Goal: Task Accomplishment & Management: Use online tool/utility

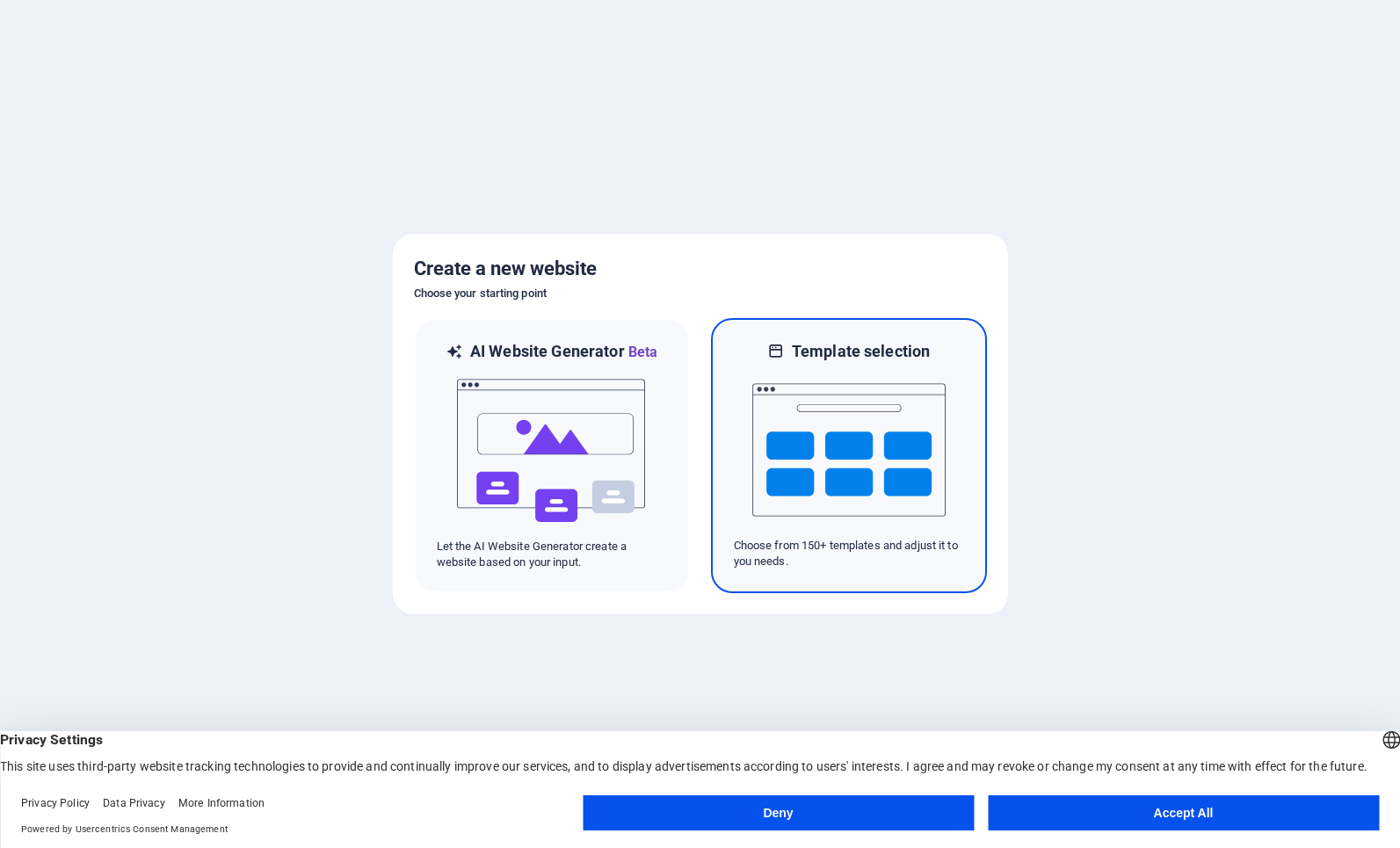
click at [891, 350] on h6 "Template selection" at bounding box center [860, 352] width 138 height 21
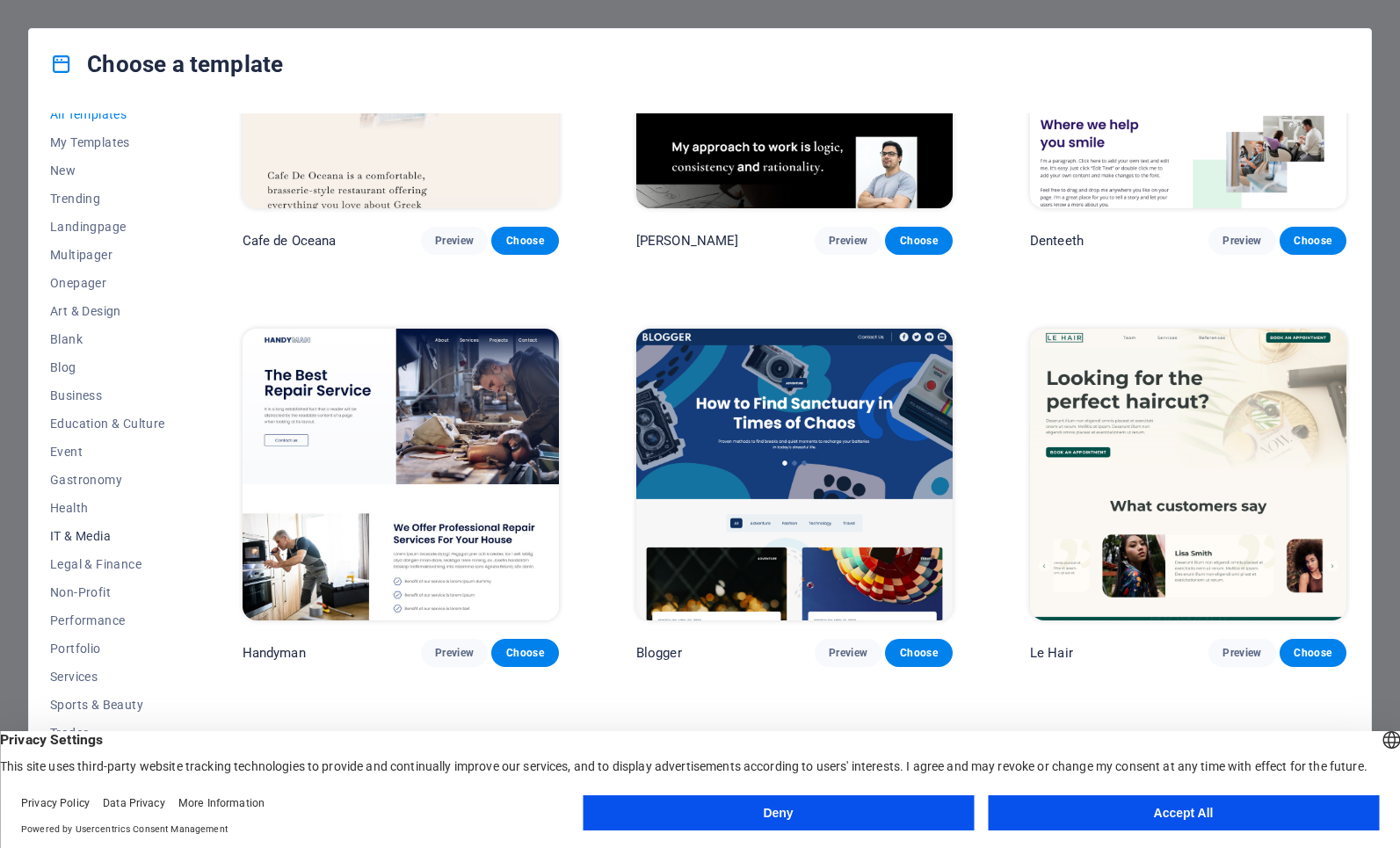
scroll to position [19, 0]
click at [1042, 811] on button "Accept All" at bounding box center [1183, 812] width 391 height 35
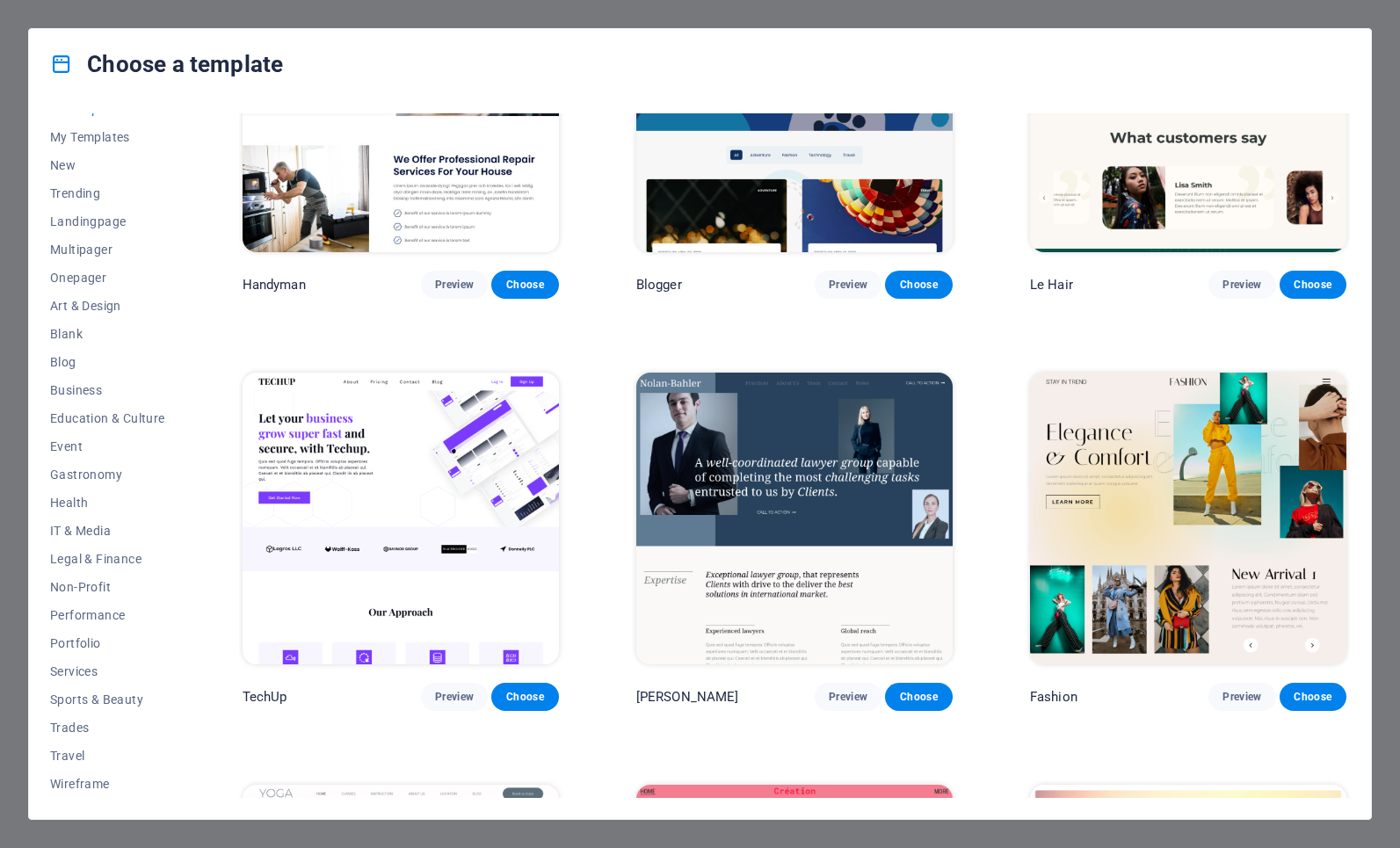
scroll to position [6656, 0]
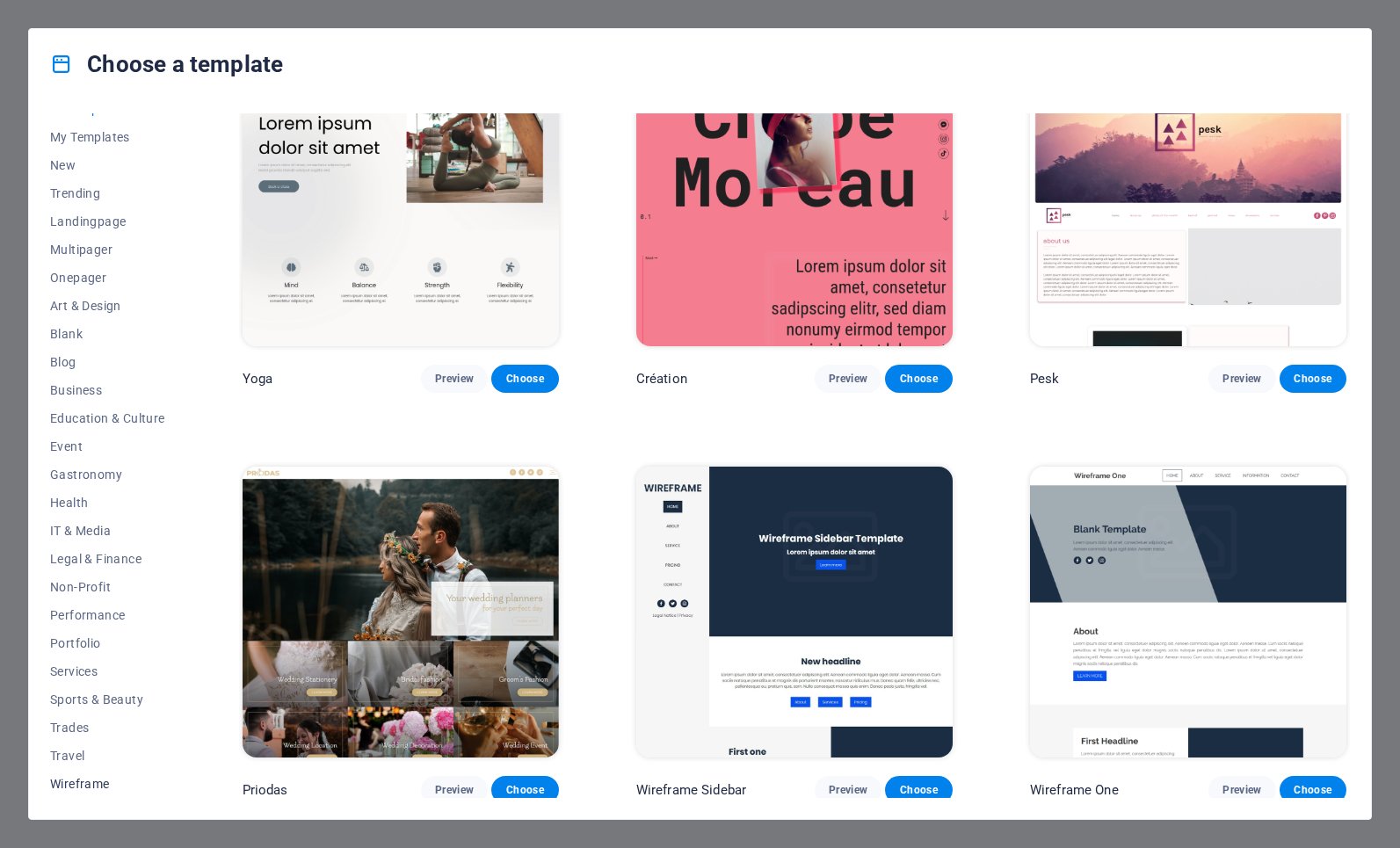
click at [90, 781] on span "Wireframe" at bounding box center [107, 785] width 115 height 14
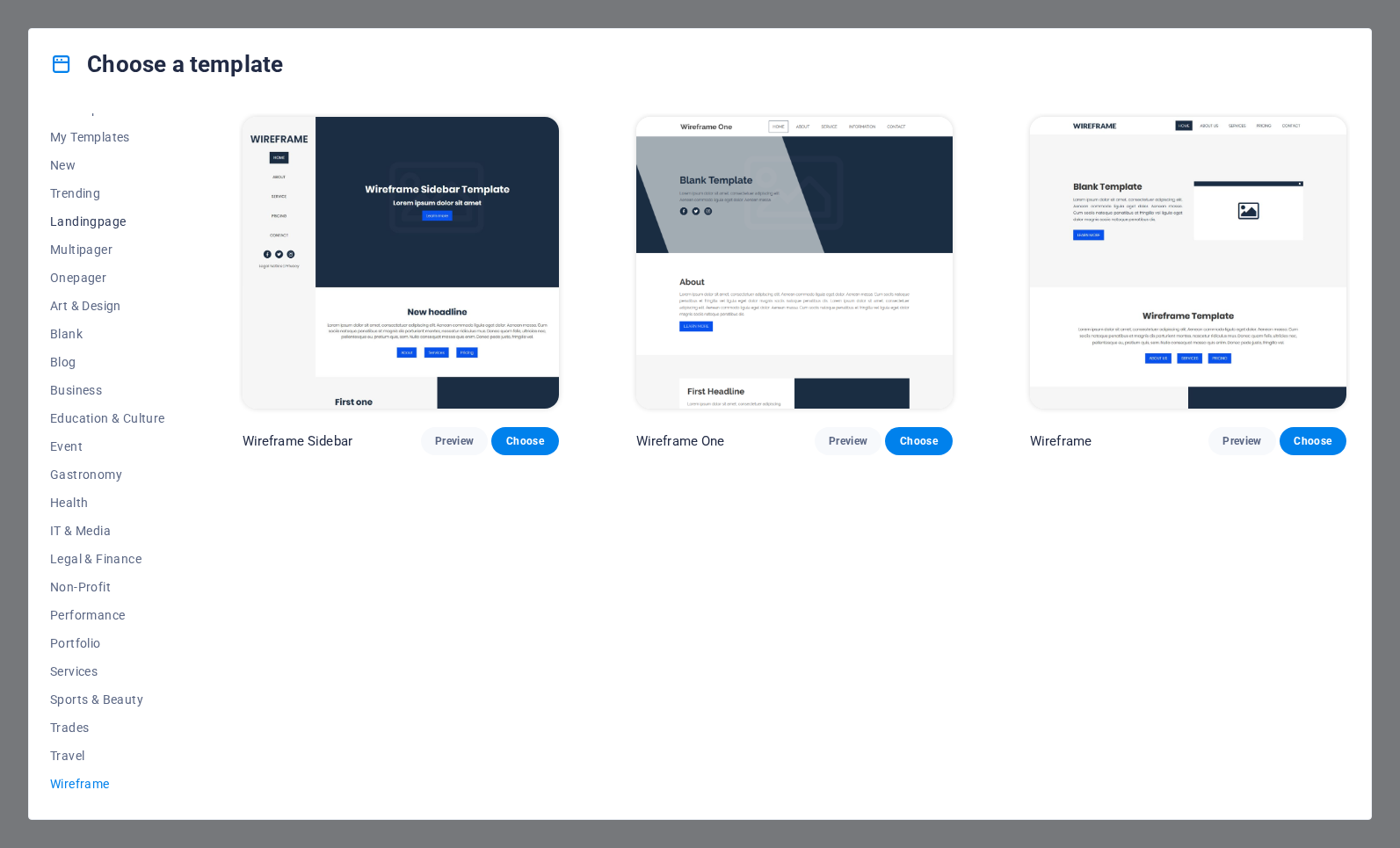
scroll to position [0, 0]
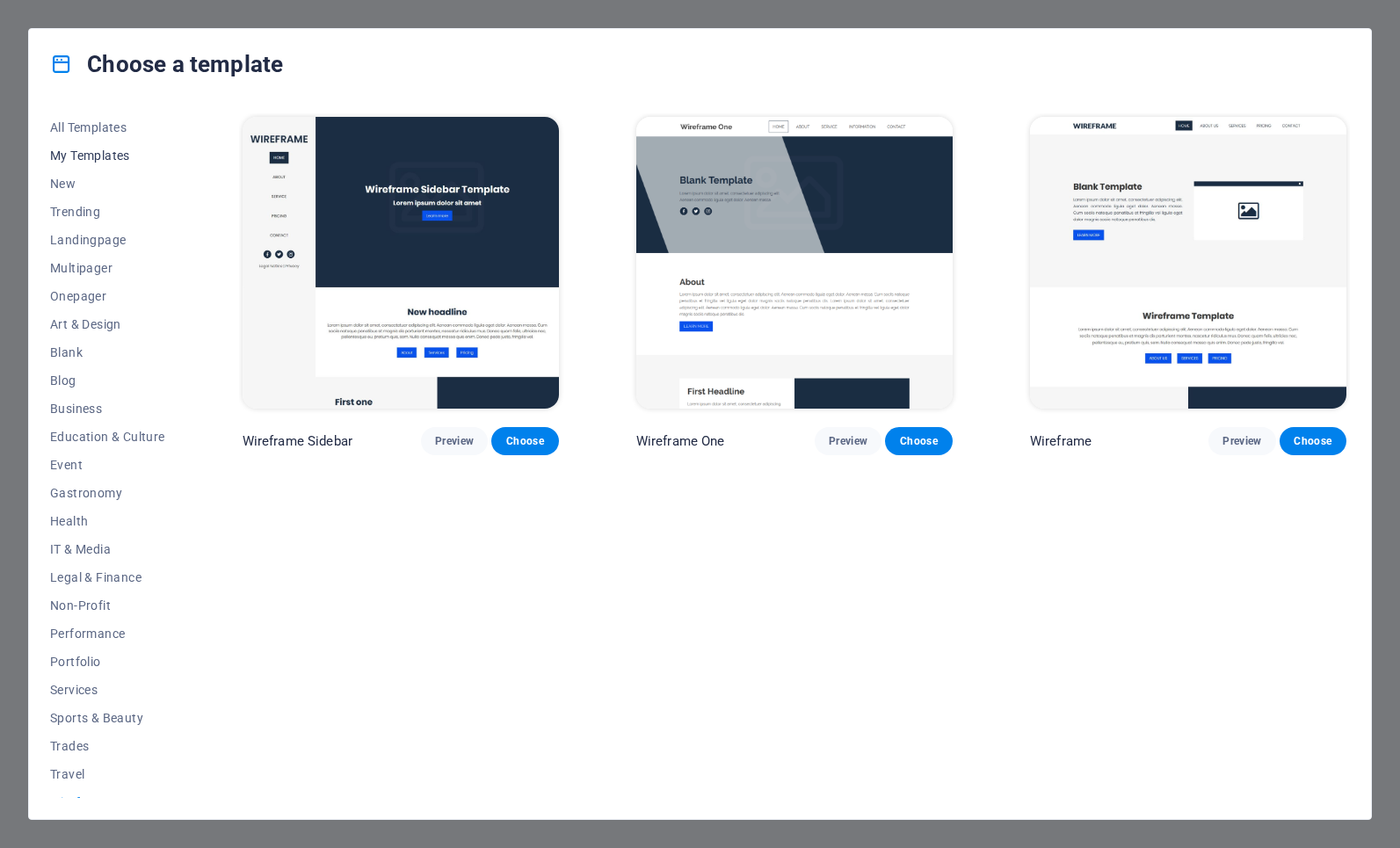
click at [109, 155] on span "My Templates" at bounding box center [107, 155] width 115 height 14
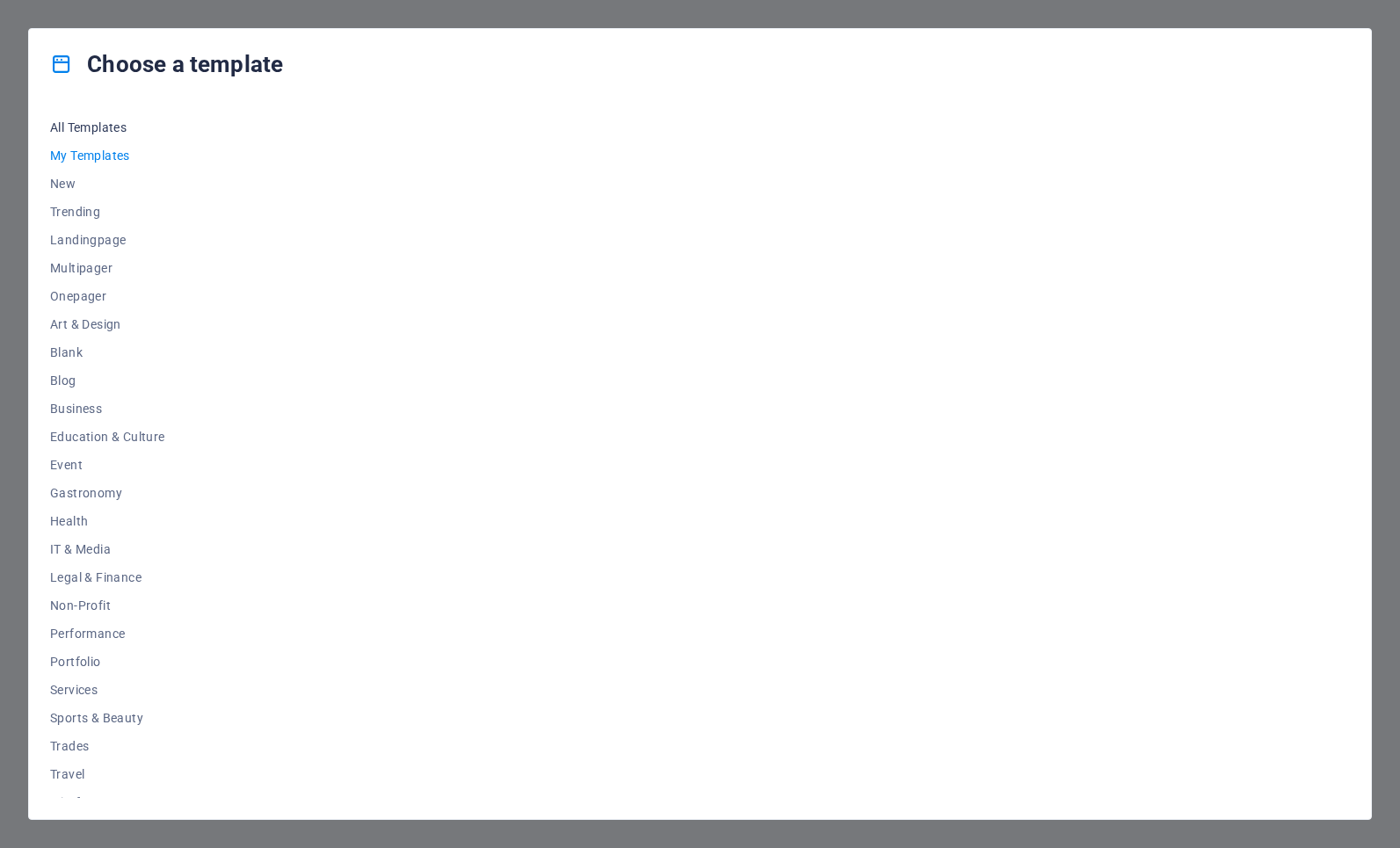
click at [100, 123] on span "All Templates" at bounding box center [107, 128] width 115 height 14
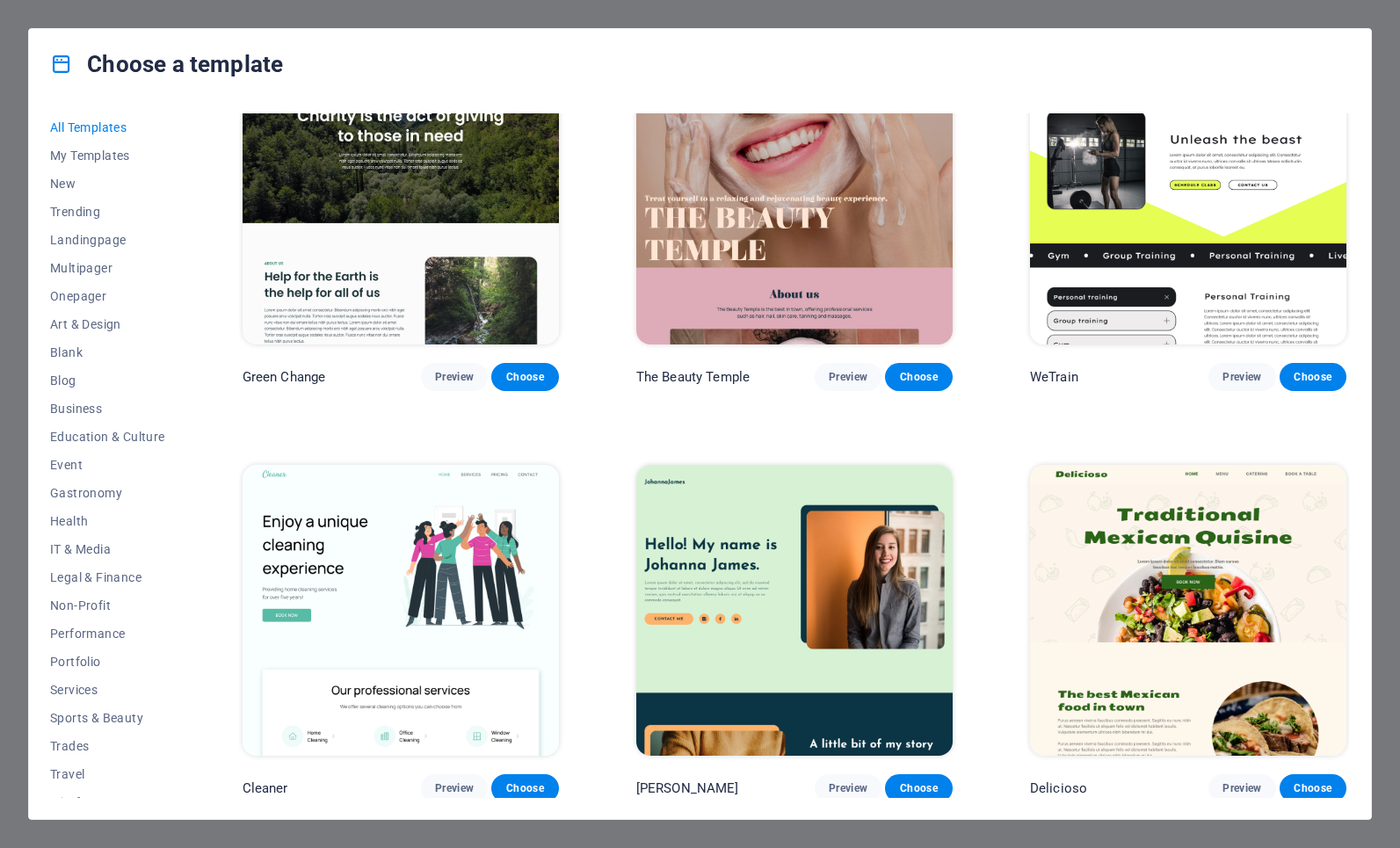
scroll to position [2773, 0]
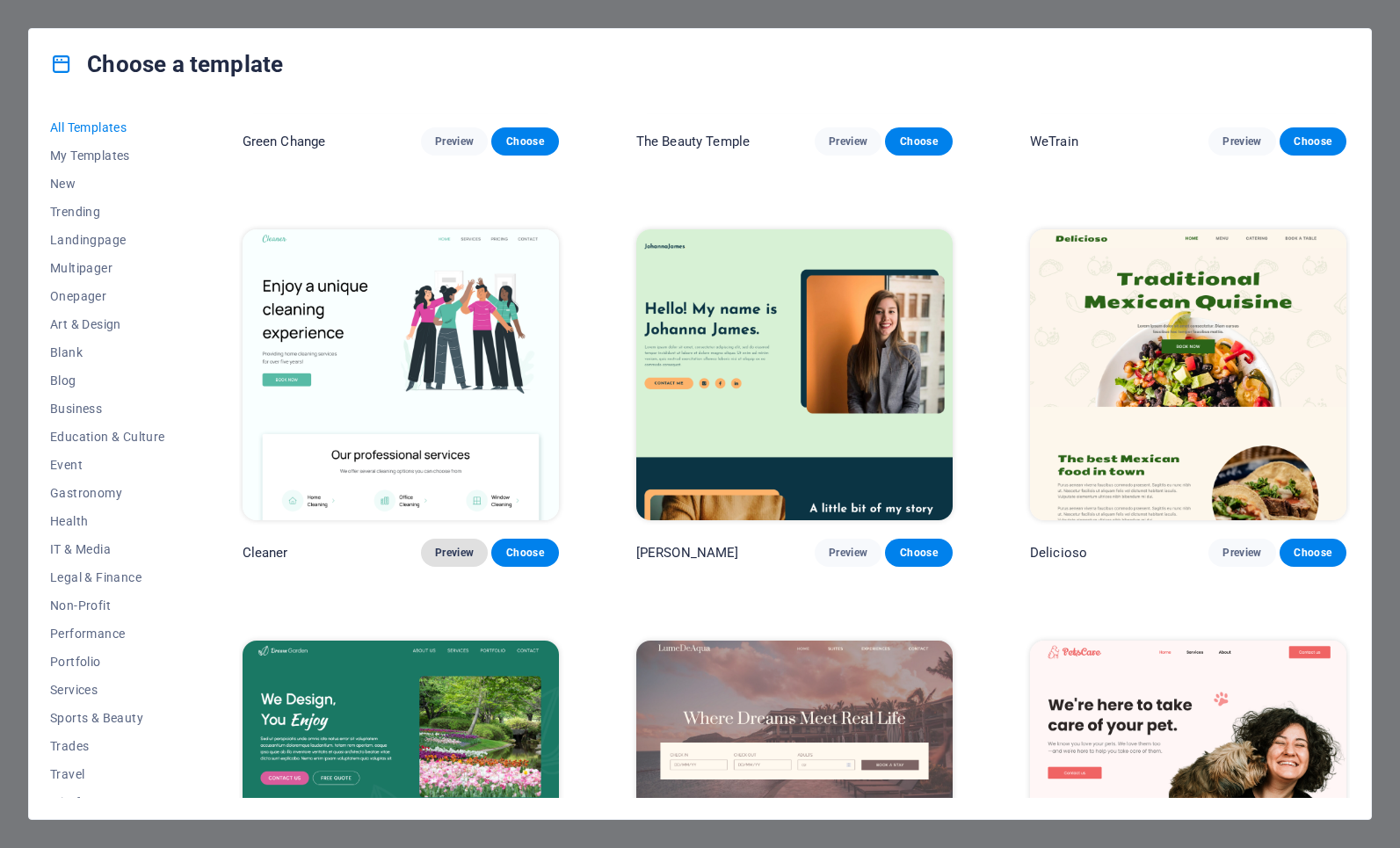
click at [451, 546] on span "Preview" at bounding box center [453, 553] width 38 height 14
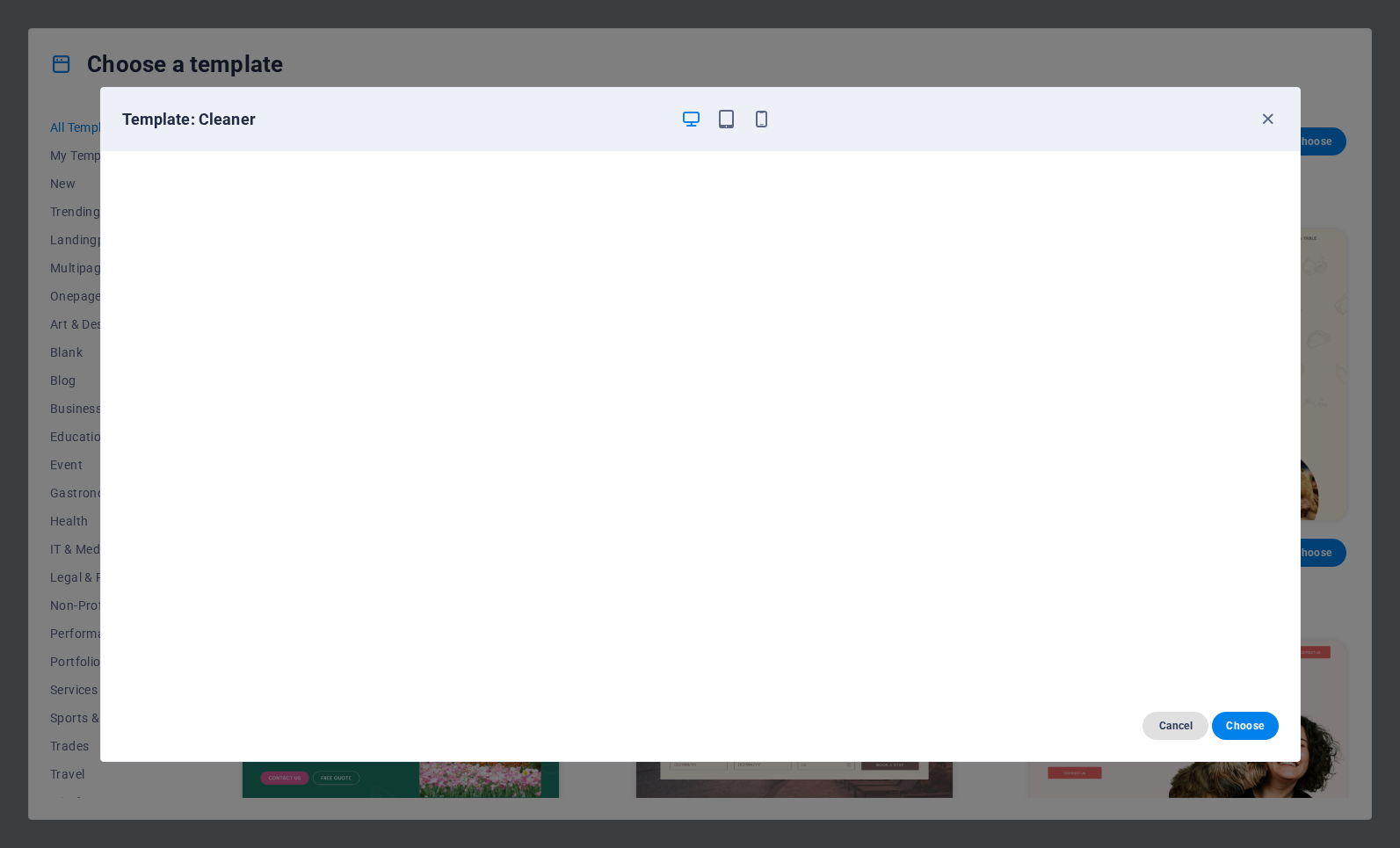
click at [1173, 730] on span "Cancel" at bounding box center [1175, 727] width 37 height 14
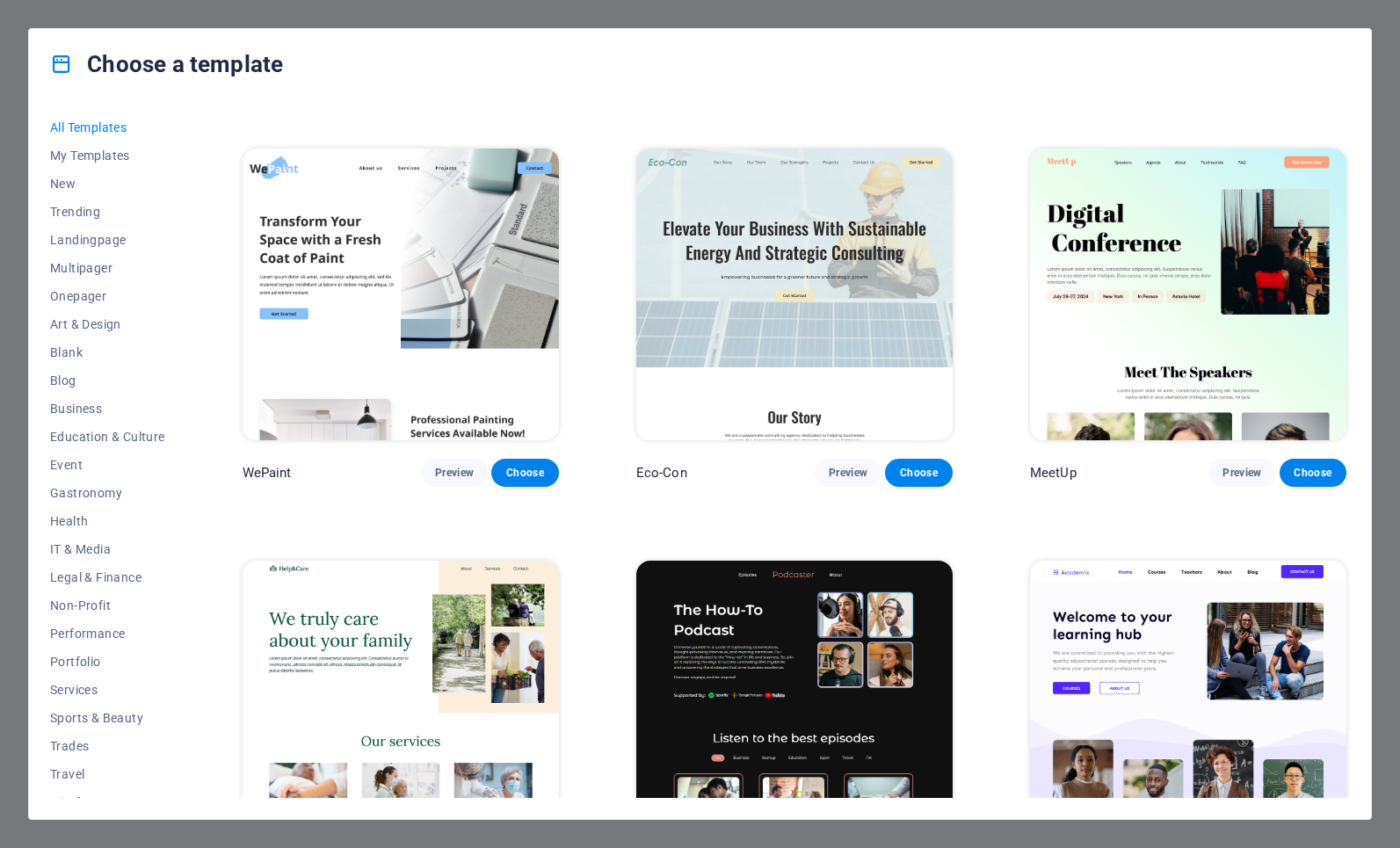
scroll to position [981, 0]
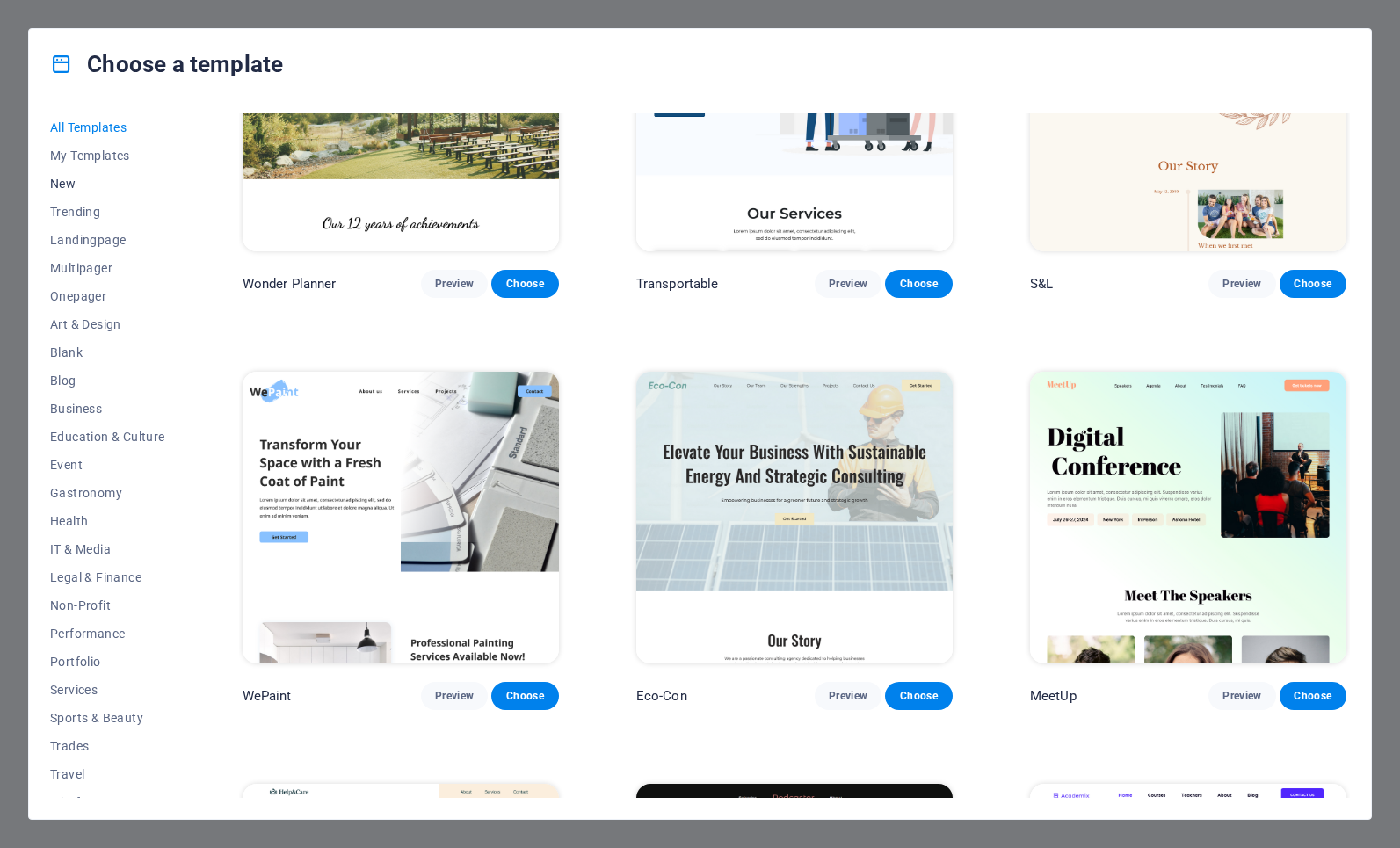
click at [68, 178] on span "New" at bounding box center [107, 184] width 115 height 14
click at [67, 187] on span "New" at bounding box center [107, 184] width 115 height 14
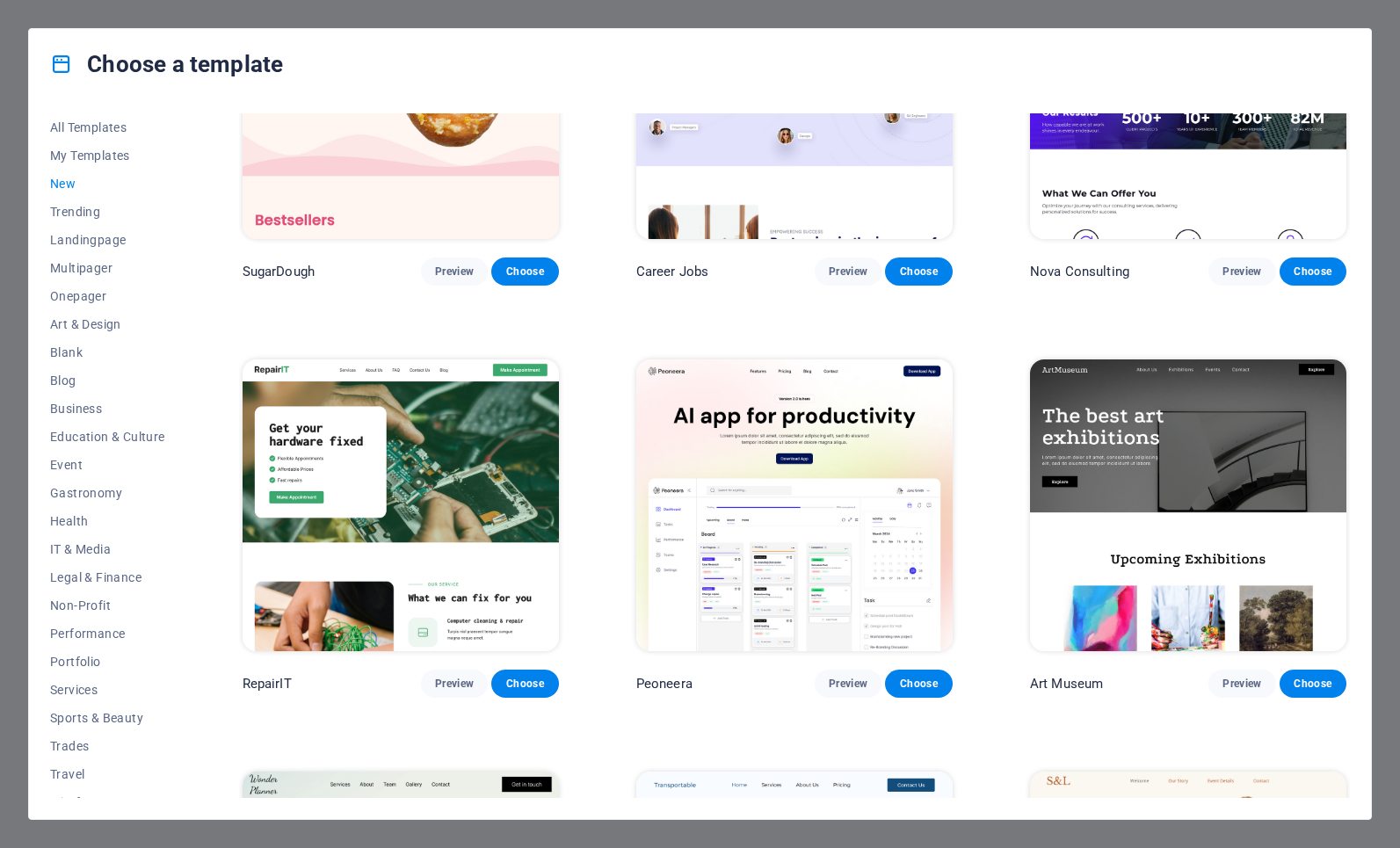
scroll to position [0, 0]
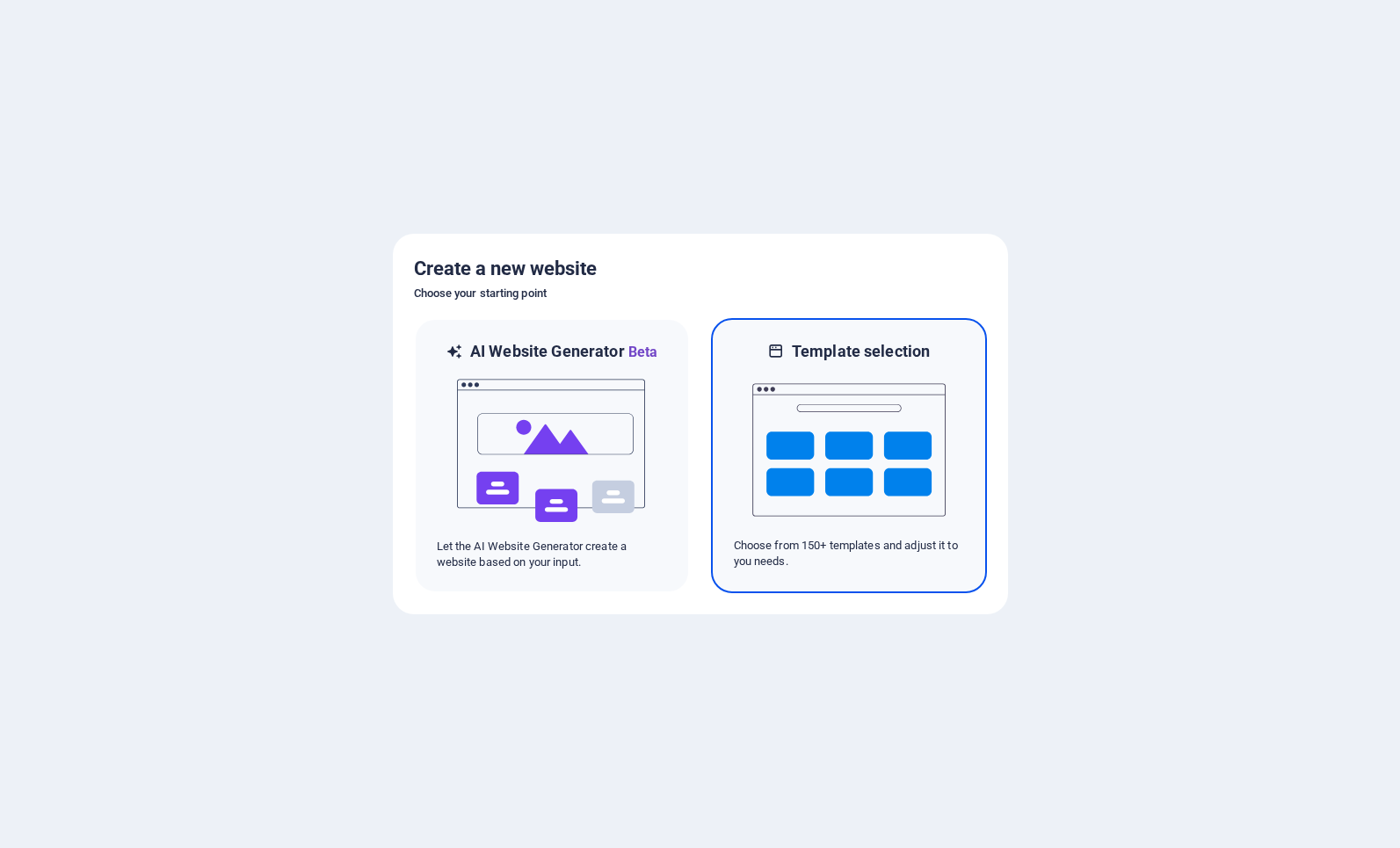
drag, startPoint x: 1019, startPoint y: 389, endPoint x: 907, endPoint y: 434, distance: 120.7
drag, startPoint x: 800, startPoint y: 461, endPoint x: 790, endPoint y: 462, distance: 10.0
click at [884, 390] on img at bounding box center [849, 450] width 194 height 176
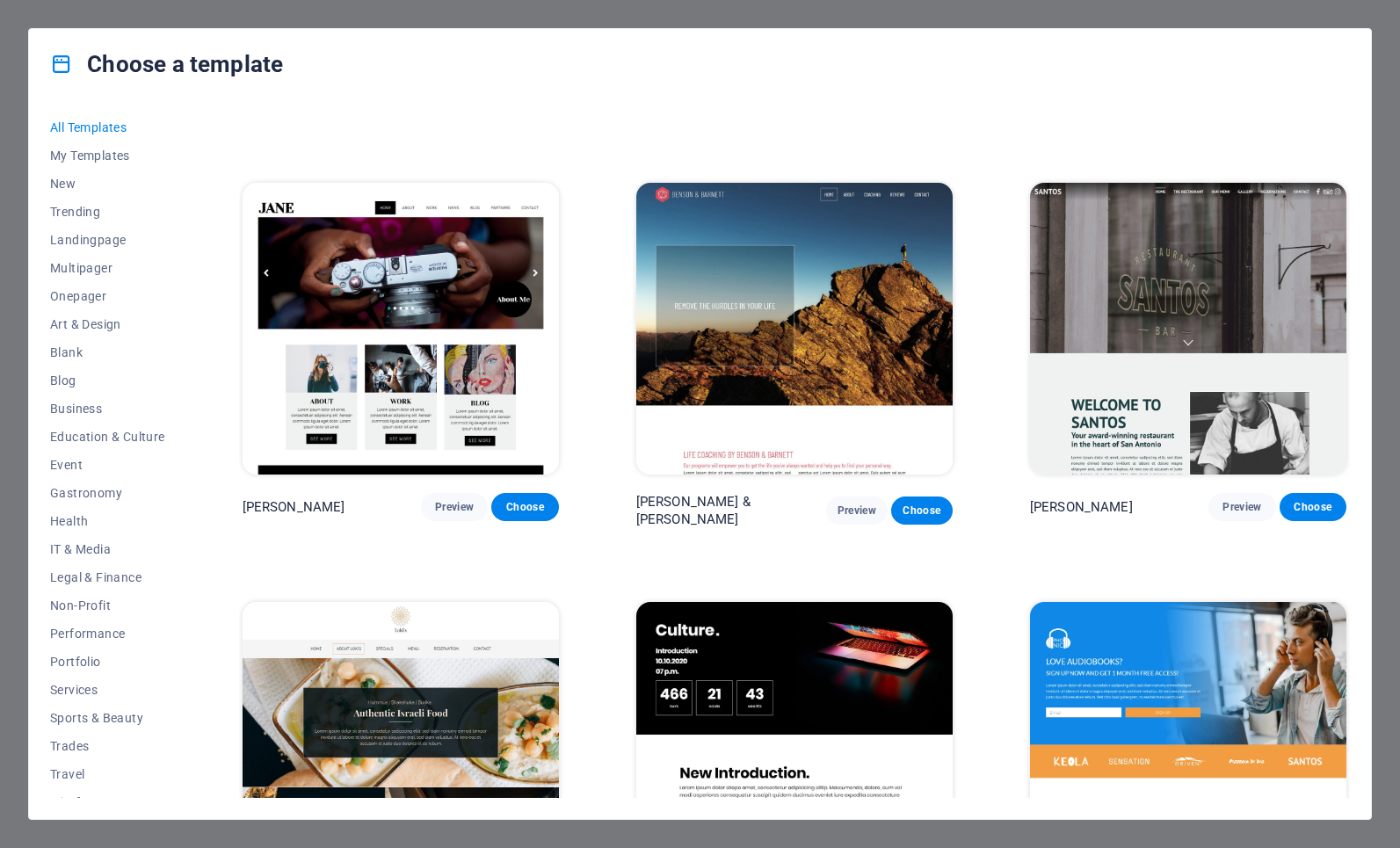
scroll to position [18482, 0]
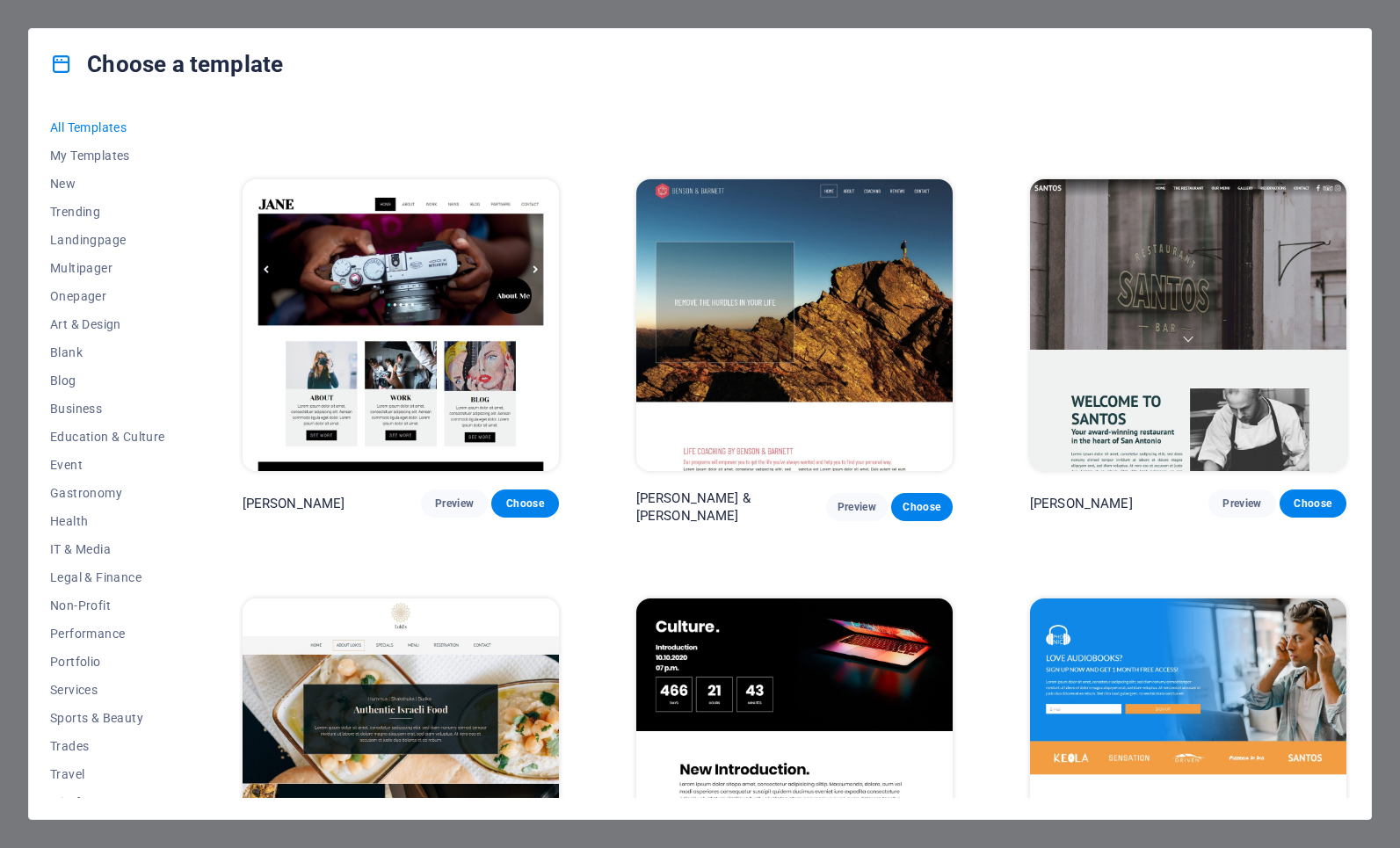
drag, startPoint x: 1349, startPoint y: 675, endPoint x: 1357, endPoint y: 713, distance: 38.8
click at [1347, 687] on div "SugarDough Preview Choose Career Jobs Preview Choose Nova Consulting Preview Ch…" at bounding box center [794, 455] width 1111 height 685
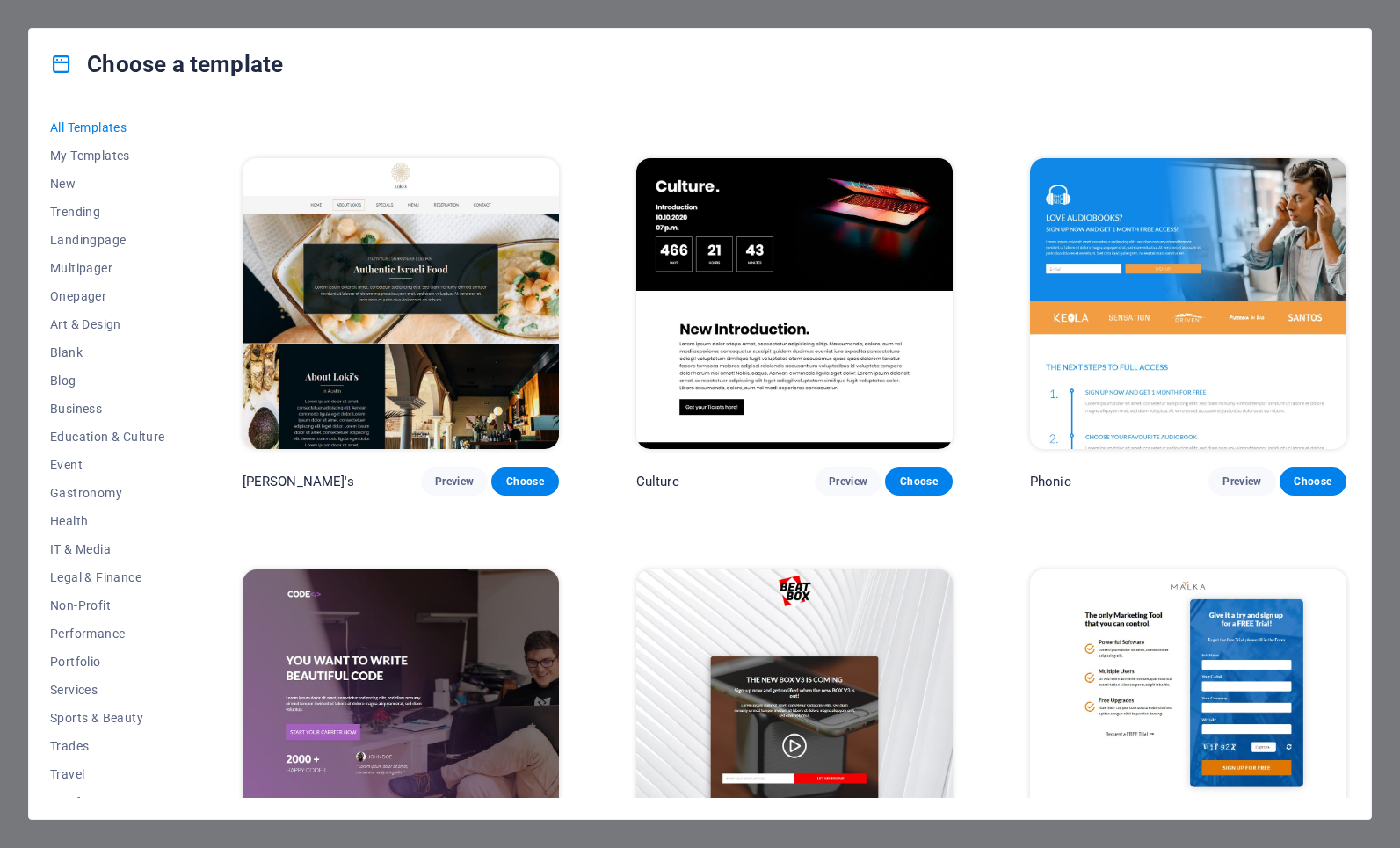
drag, startPoint x: 1221, startPoint y: 718, endPoint x: 1192, endPoint y: 733, distance: 32.6
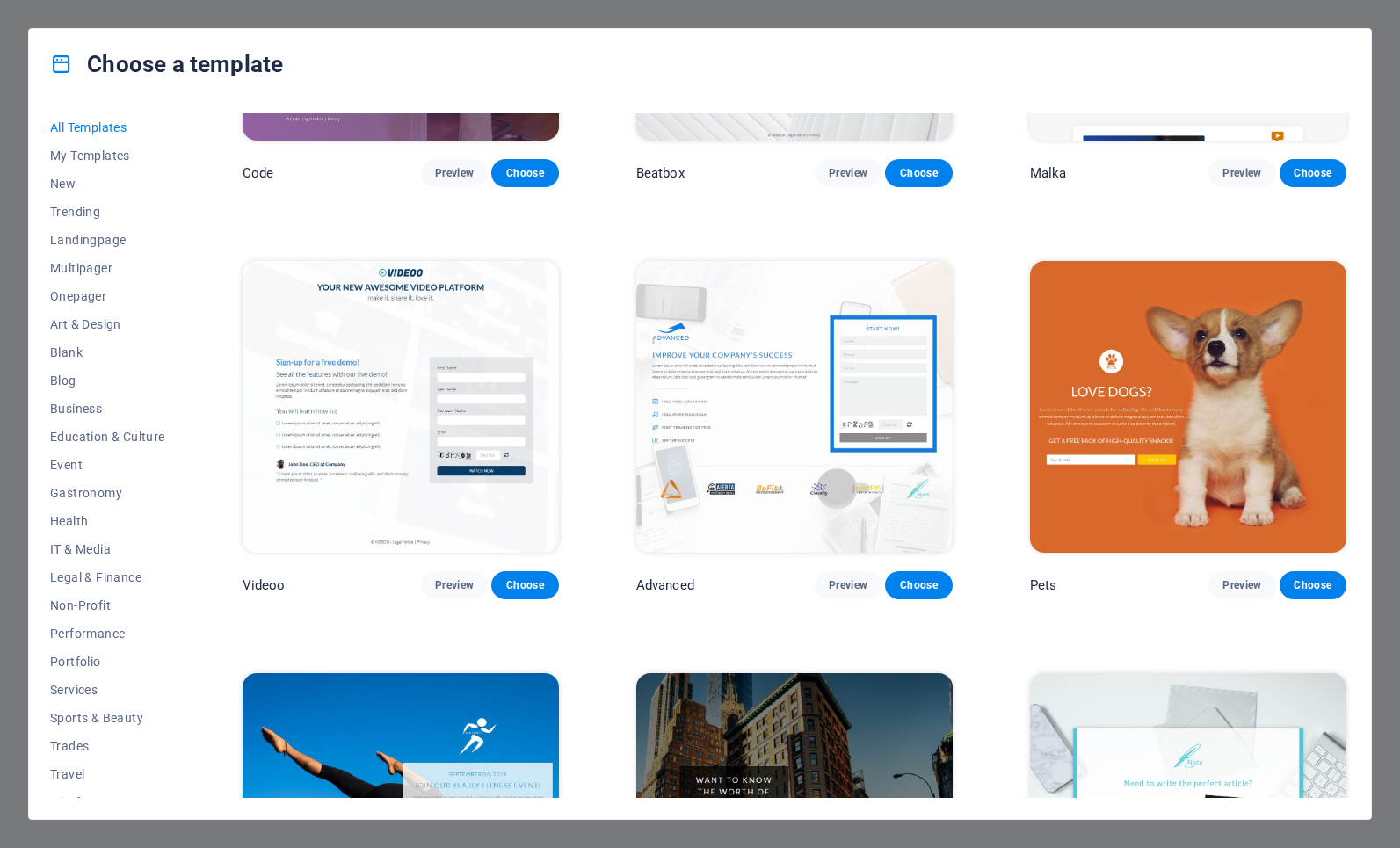
drag, startPoint x: 1139, startPoint y: 736, endPoint x: 914, endPoint y: 745, distance: 225.2
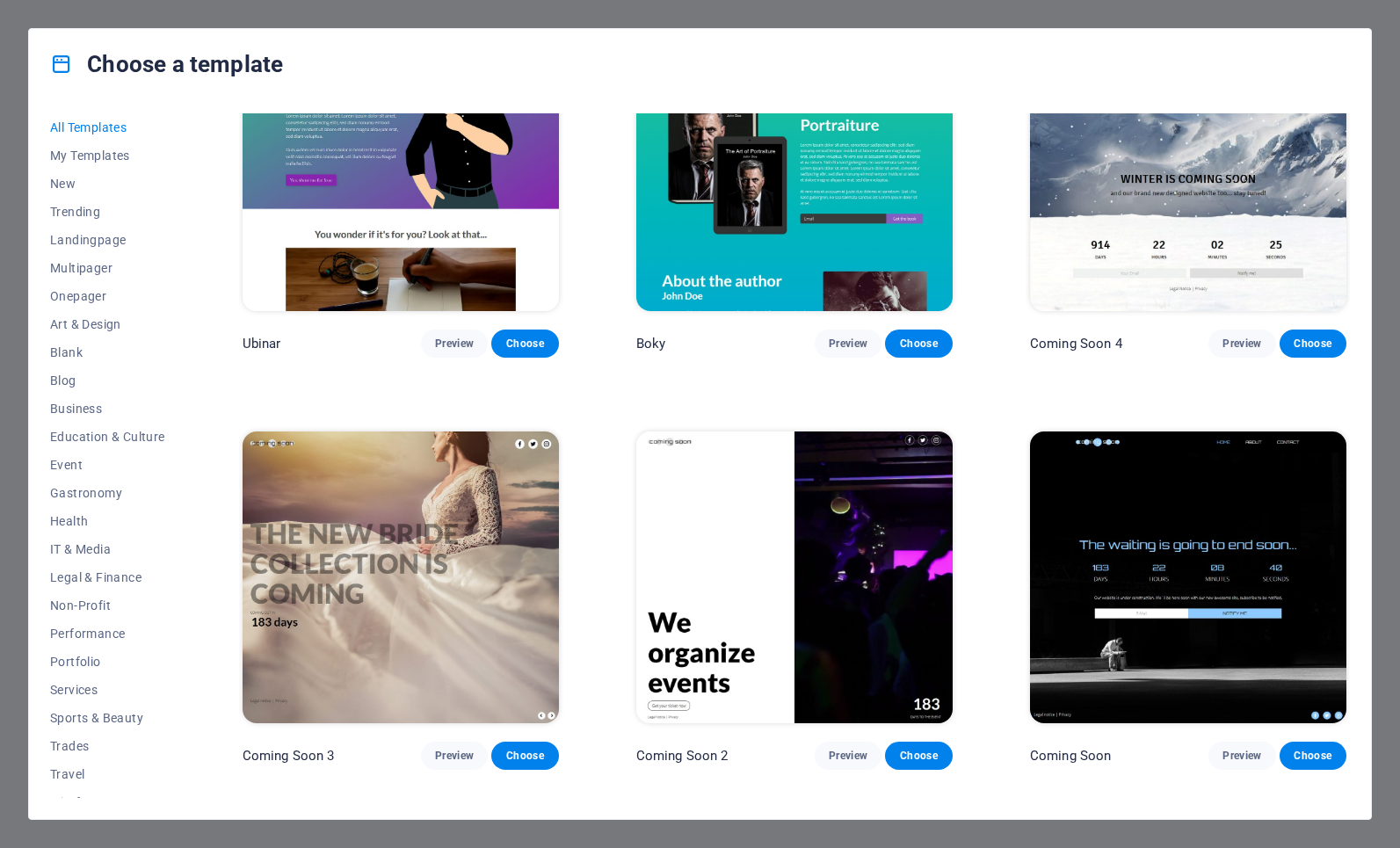
scroll to position [22211, 0]
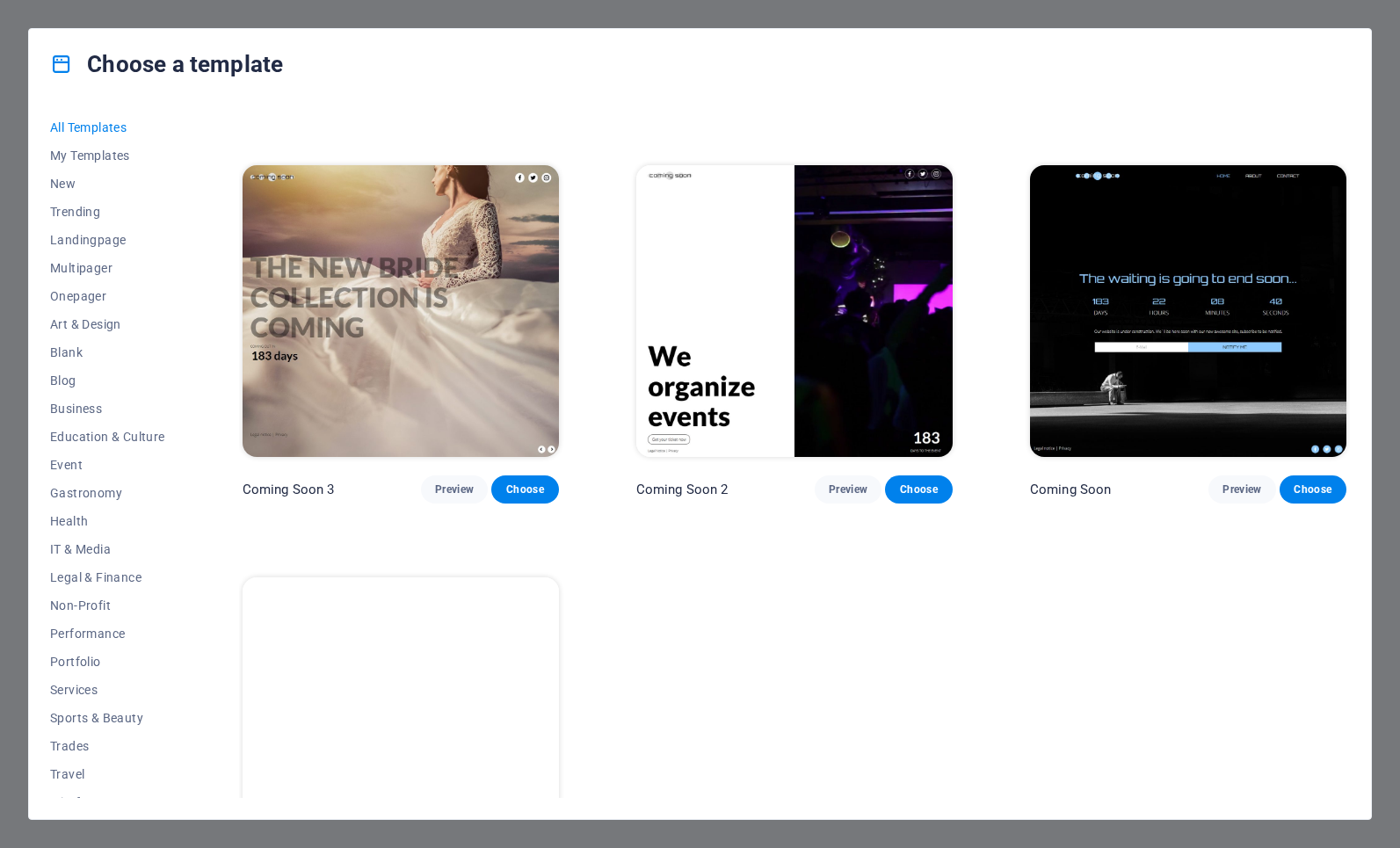
drag, startPoint x: 808, startPoint y: 636, endPoint x: 787, endPoint y: 622, distance: 25.2
click at [438, 603] on img at bounding box center [401, 723] width 317 height 292
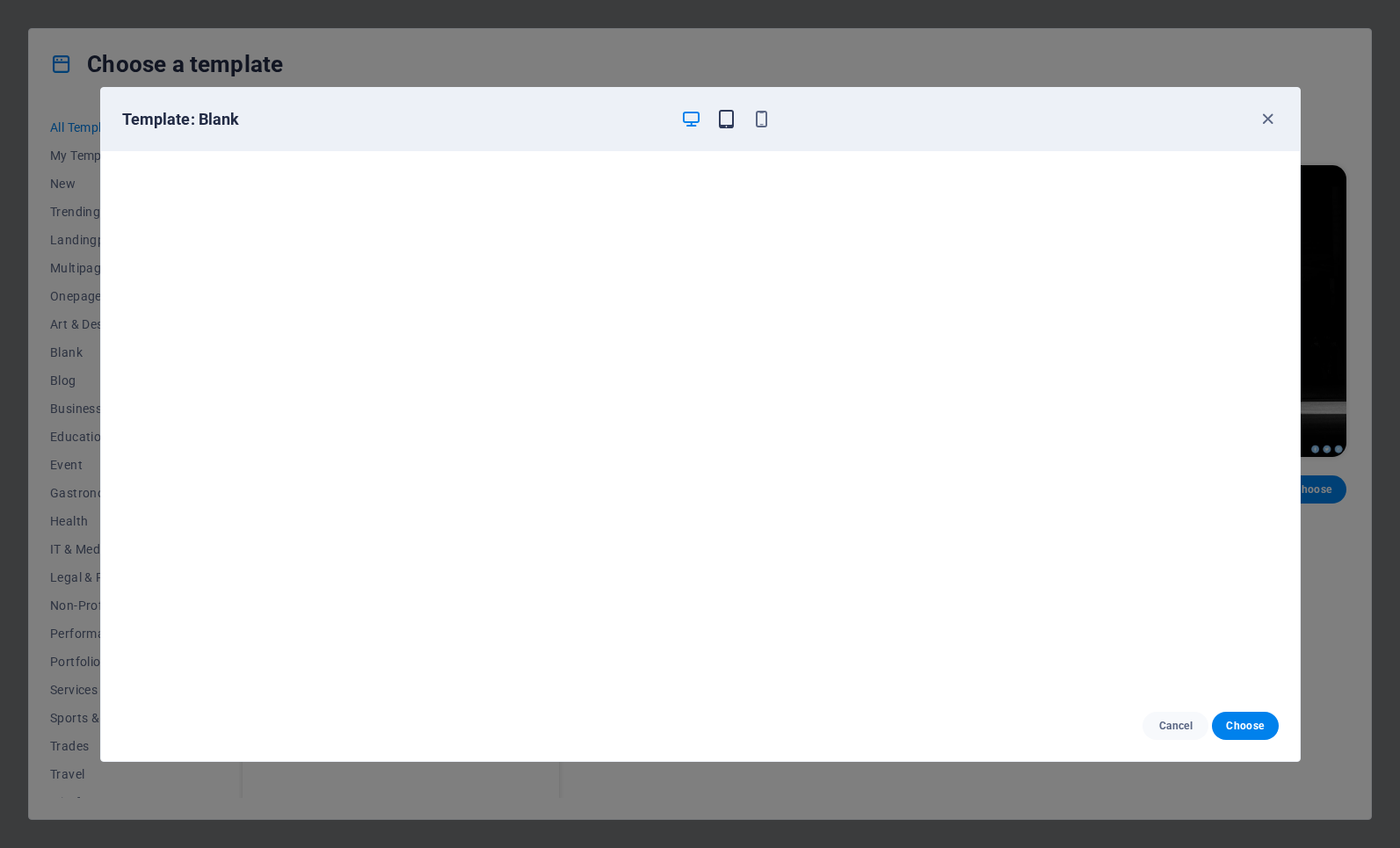
click at [725, 120] on icon "button" at bounding box center [726, 119] width 21 height 21
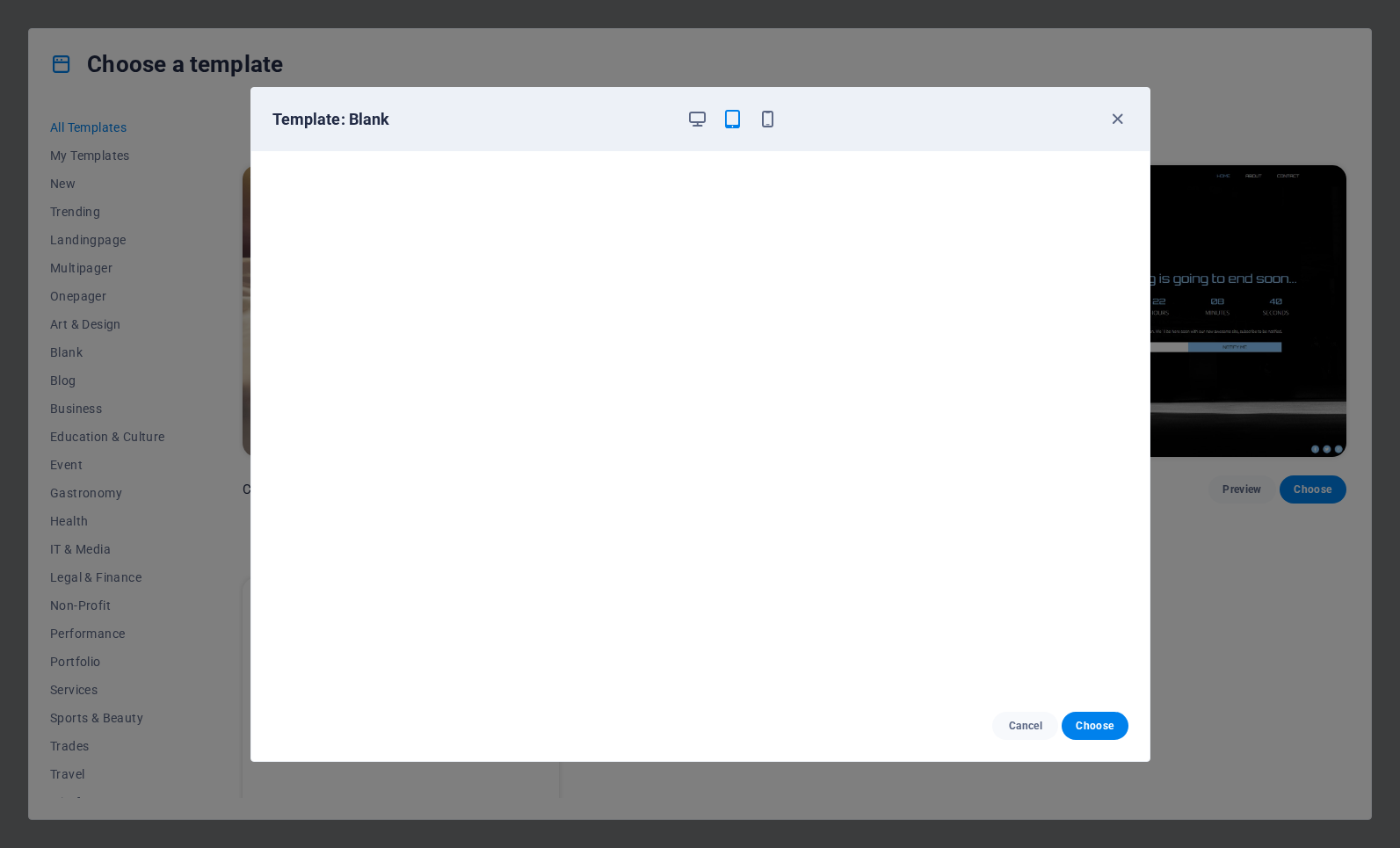
click at [385, 118] on h6 "Template: Blank" at bounding box center [472, 120] width 401 height 21
drag, startPoint x: 385, startPoint y: 117, endPoint x: 350, endPoint y: 122, distance: 35.4
click at [350, 122] on h6 "Template: Blank" at bounding box center [472, 120] width 401 height 21
click at [1101, 722] on span "Choose" at bounding box center [1094, 727] width 37 height 14
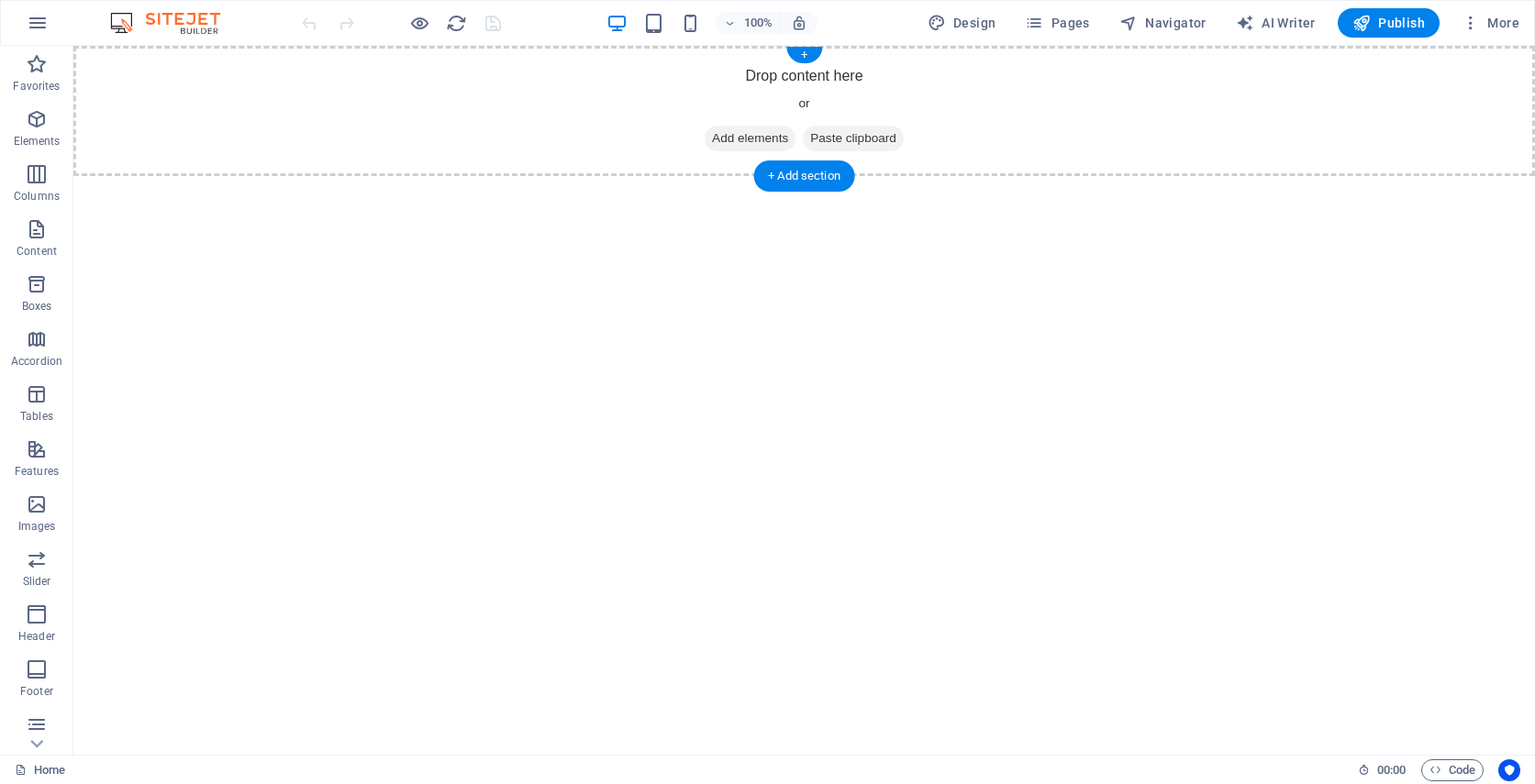
drag, startPoint x: 1008, startPoint y: 101, endPoint x: 1018, endPoint y: 94, distance: 12.2
click at [754, 133] on span "Add elements" at bounding box center [749, 139] width 90 height 26
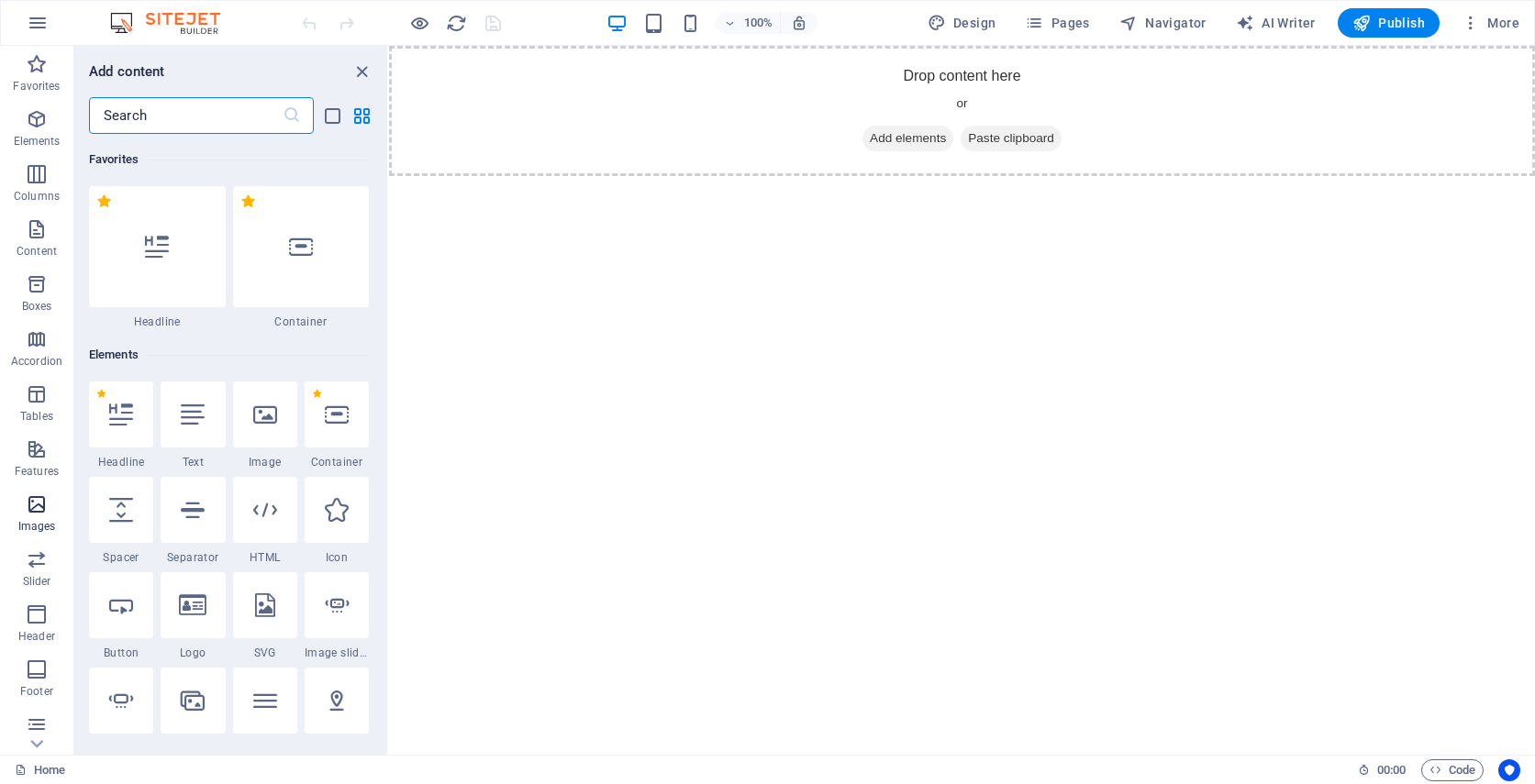
click at [34, 505] on icon "button" at bounding box center [37, 505] width 22 height 22
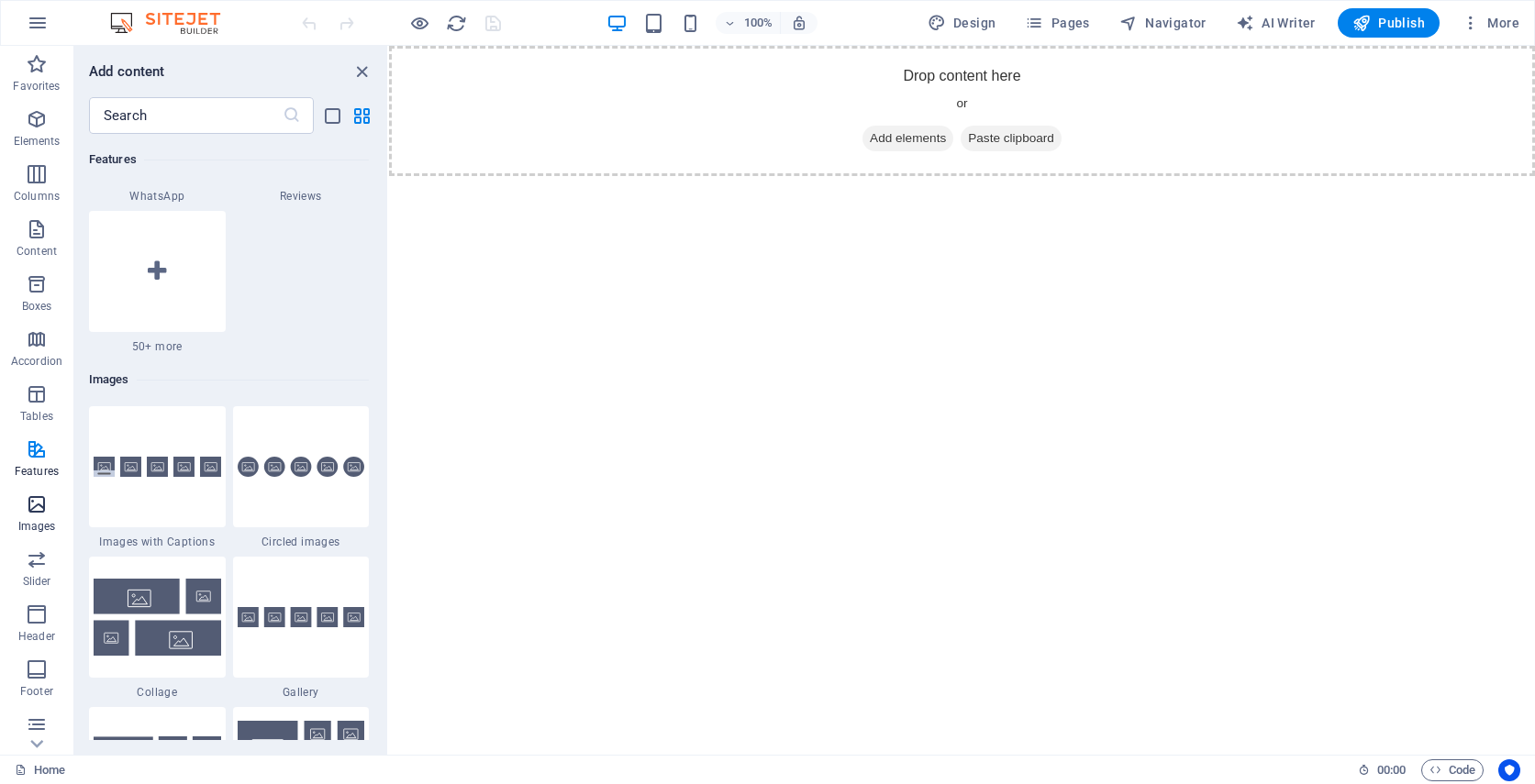
scroll to position [9298, 0]
